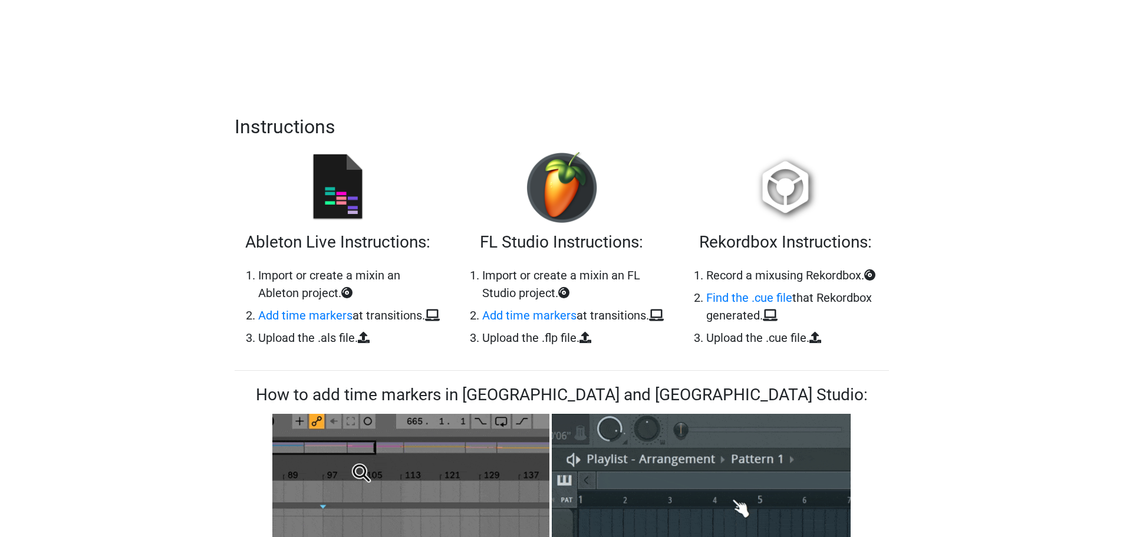
scroll to position [295, 0]
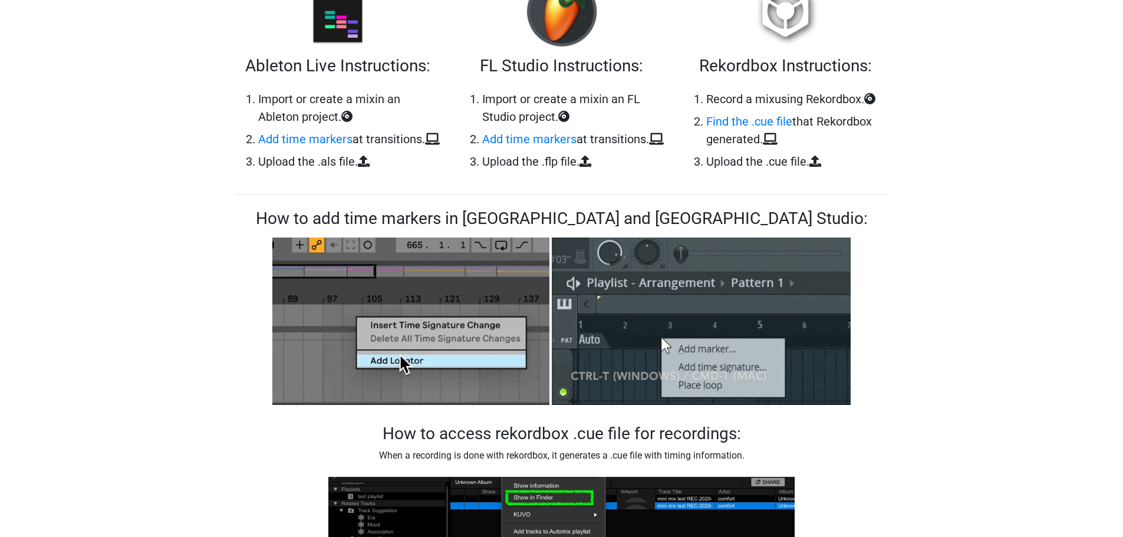
click at [821, 163] on icon at bounding box center [816, 162] width 12 height 12
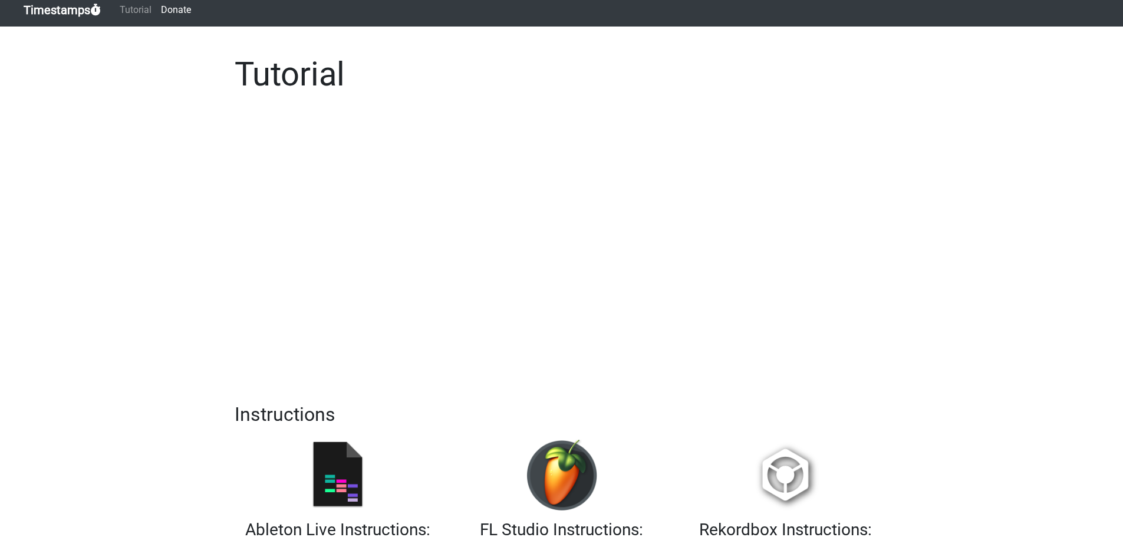
scroll to position [0, 0]
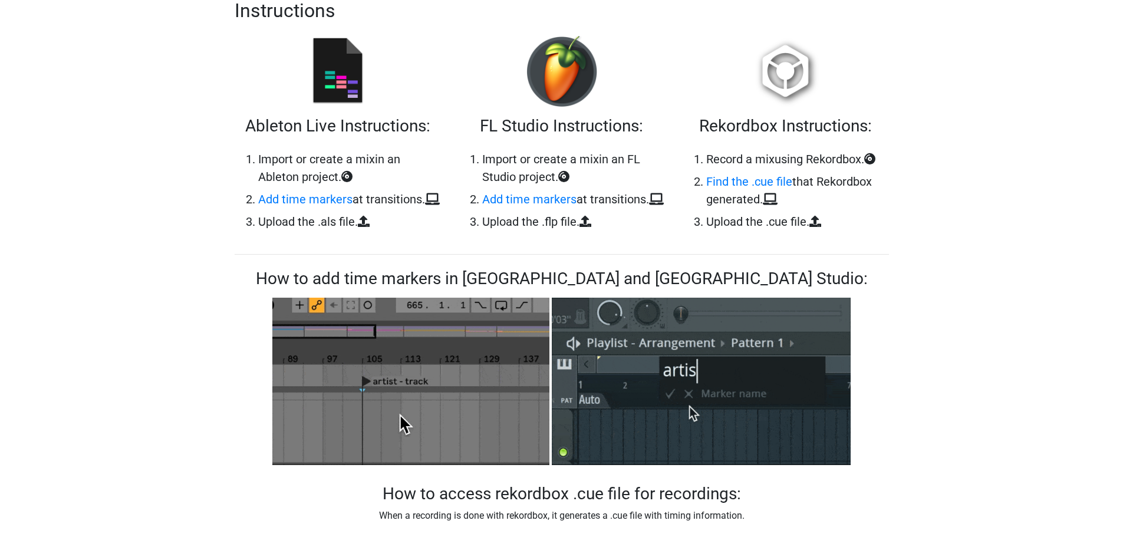
click at [817, 224] on icon at bounding box center [816, 222] width 12 height 12
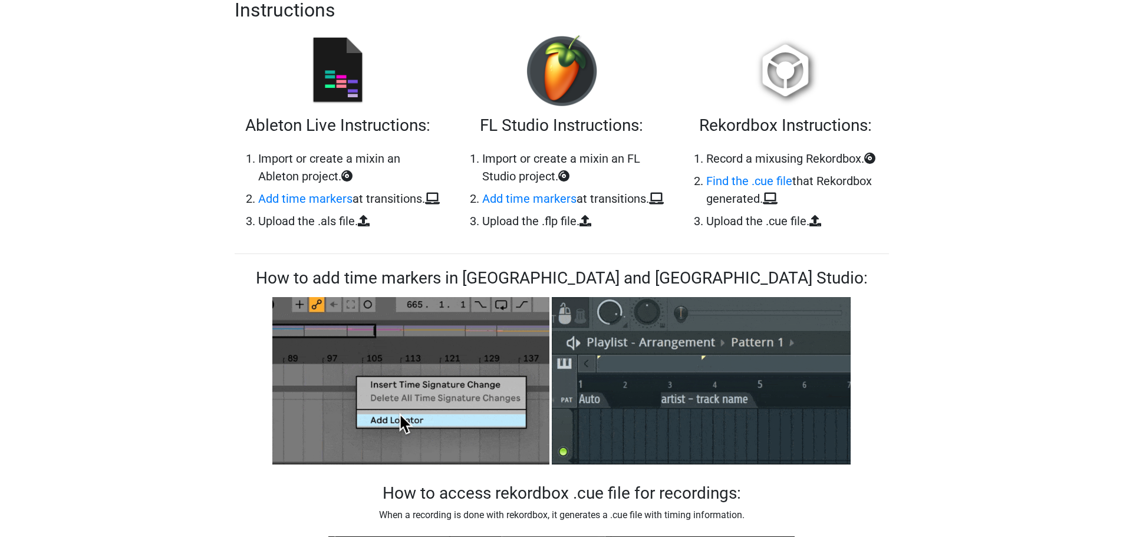
click at [774, 154] on li "Record a mix using Rekordbox." at bounding box center [797, 159] width 183 height 18
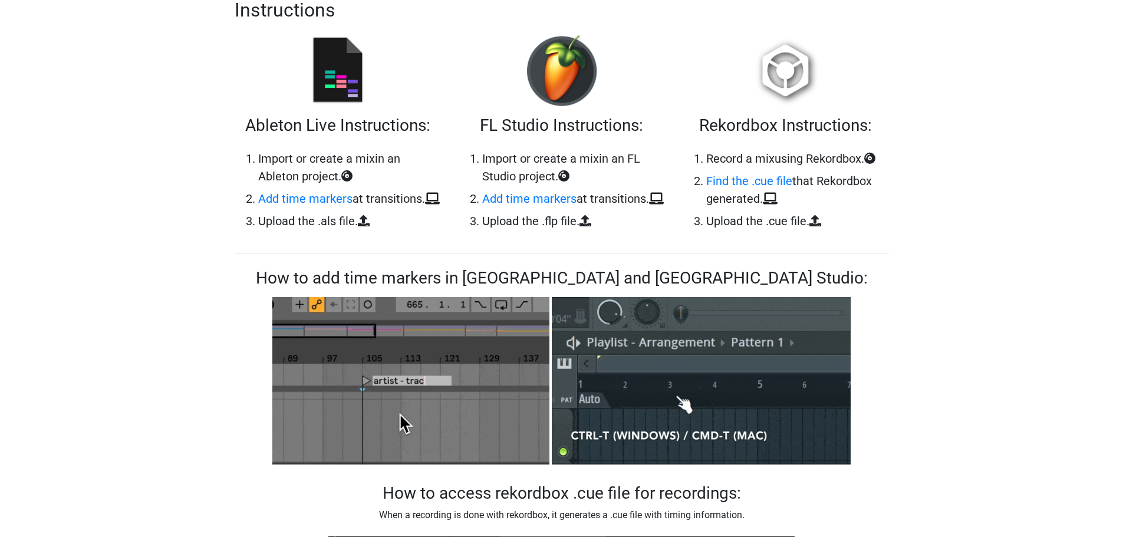
click at [776, 109] on div "Rekordbox Instructions: Record a mix using Rekordbox. Find the .cue file that R…" at bounding box center [786, 137] width 224 height 204
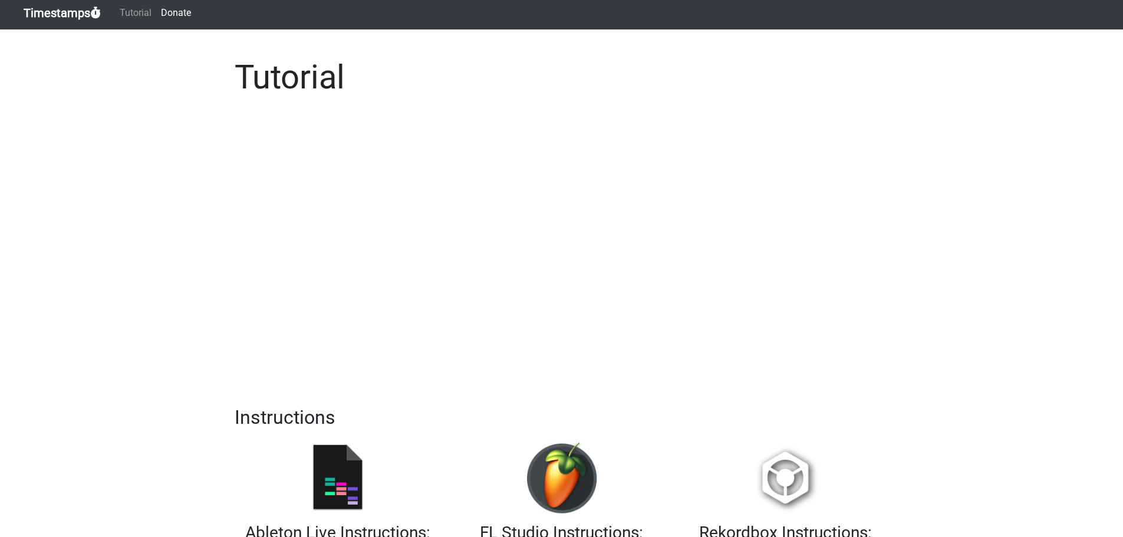
scroll to position [0, 0]
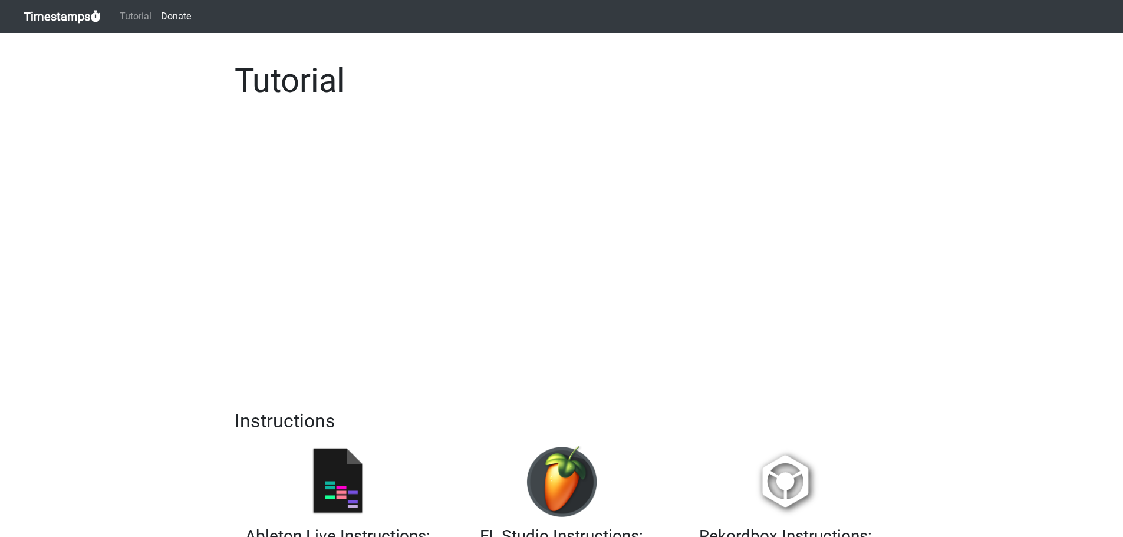
click at [41, 17] on link "Timestamps" at bounding box center [62, 17] width 77 height 24
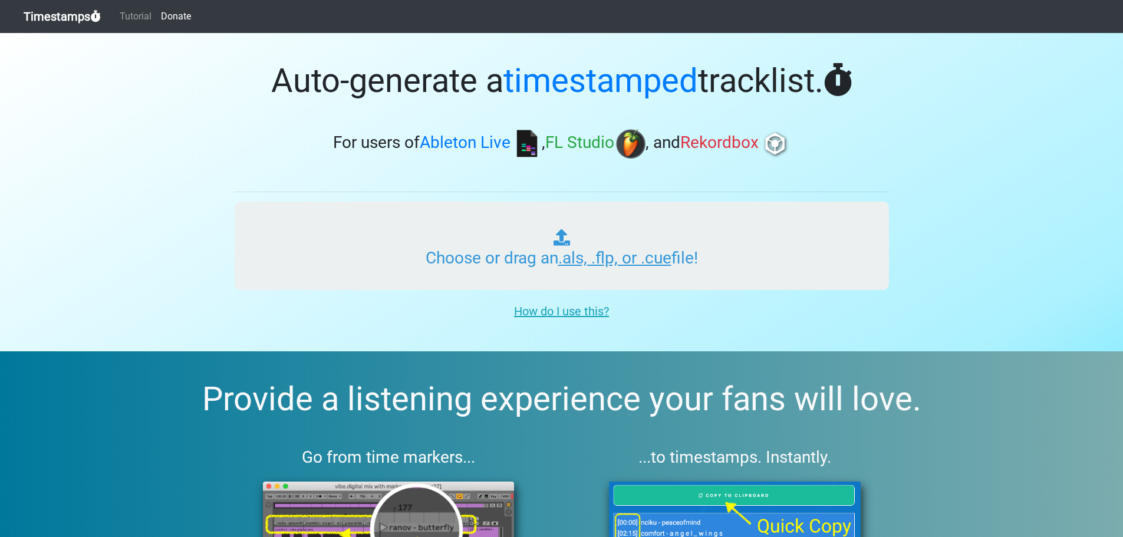
click at [563, 252] on input "Choose or drag an .als, .flp, or .cue file!" at bounding box center [562, 246] width 655 height 88
type input "C:\fakepath\01 Vocal Trance vol 31.cue"
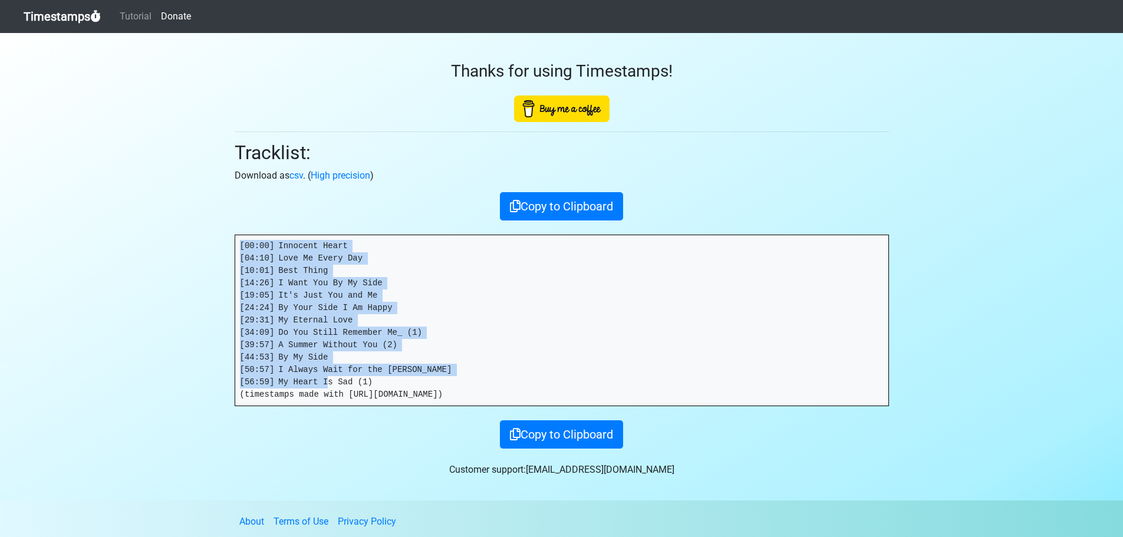
drag, startPoint x: 368, startPoint y: 383, endPoint x: 216, endPoint y: 226, distance: 218.9
click at [216, 226] on section "Thanks for using Timestamps! Tracklist: Download as csv . ( High precision ) Co…" at bounding box center [561, 267] width 1123 height 468
copy pre "[00:00] Innocent Heart [04:10] Love Me Every Day [10:01] Best Thing [14:26] I W…"
